Goal: Find contact information: Find contact information

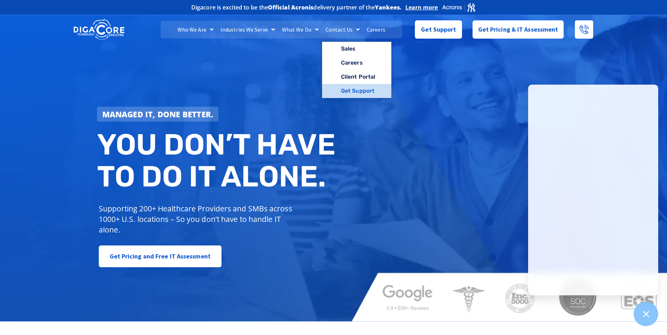
click at [359, 91] on link "Get Support" at bounding box center [356, 91] width 69 height 14
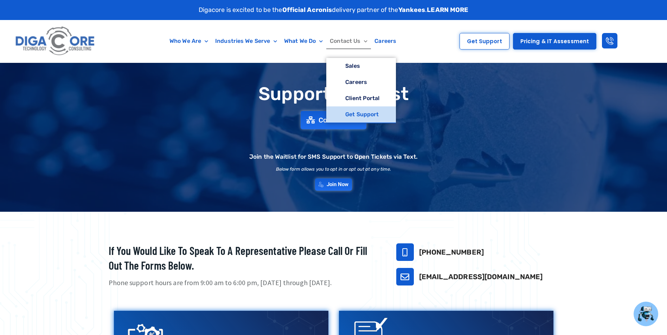
click at [352, 38] on link "Contact Us" at bounding box center [348, 41] width 45 height 16
